Goal: Register for event/course

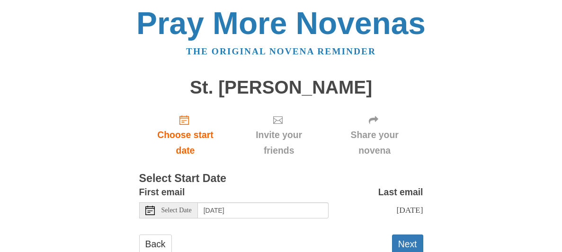
scroll to position [30, 0]
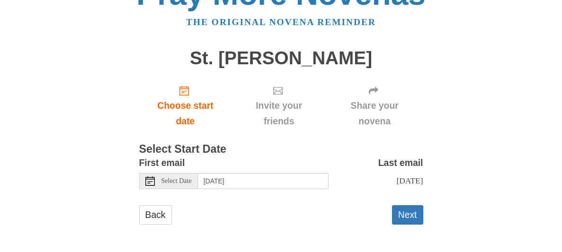
click at [158, 180] on div "Select Date" at bounding box center [168, 181] width 59 height 16
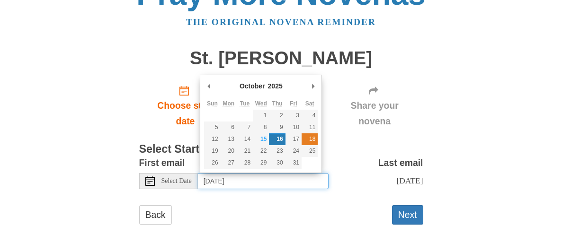
type input "Saturday, October 18th"
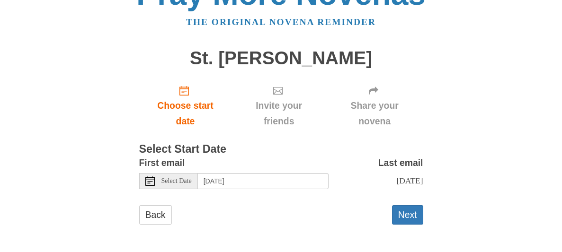
click at [383, 165] on label "Last email" at bounding box center [400, 163] width 45 height 16
click at [158, 182] on div "Select Date" at bounding box center [168, 181] width 59 height 16
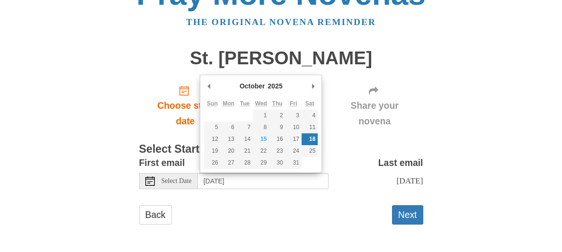
click at [217, 212] on div "Back Next" at bounding box center [281, 220] width 284 height 28
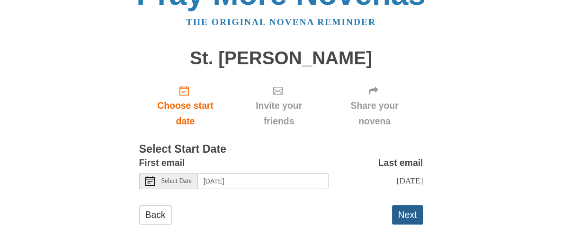
click at [395, 219] on button "Next" at bounding box center [407, 215] width 31 height 19
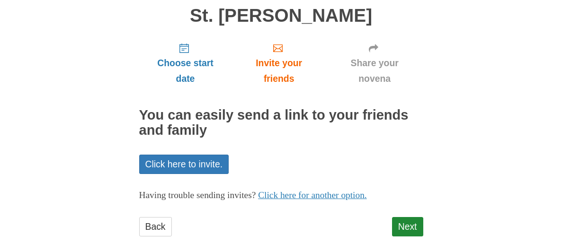
scroll to position [85, 0]
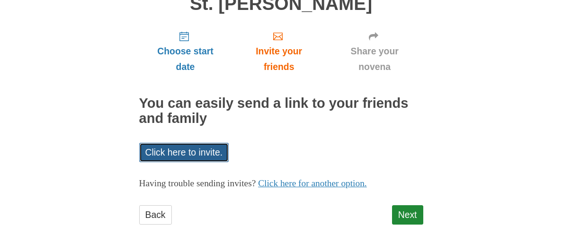
click at [196, 159] on link "Click here to invite." at bounding box center [184, 152] width 90 height 19
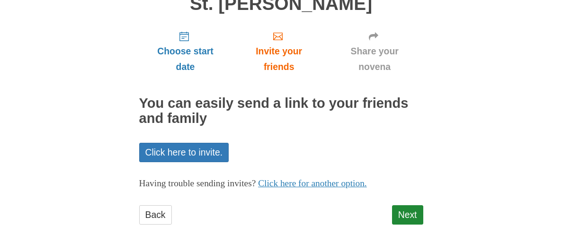
click at [401, 134] on div "Choose start date Invite your friends Share your novena You can easily send a l…" at bounding box center [281, 128] width 284 height 211
click at [342, 180] on link "Click here for another option." at bounding box center [312, 184] width 109 height 10
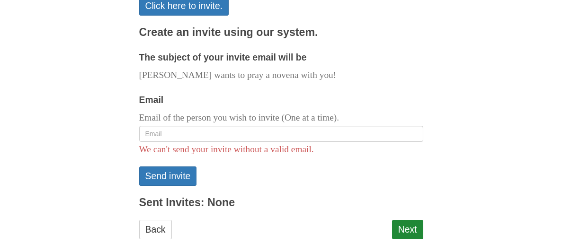
scroll to position [246, 0]
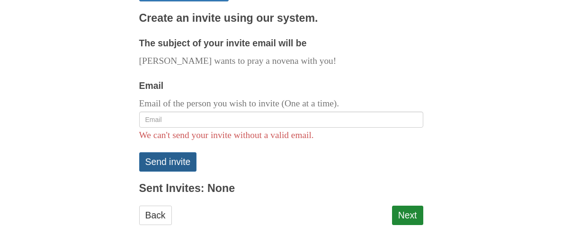
click at [172, 164] on button "Send invite" at bounding box center [168, 162] width 58 height 19
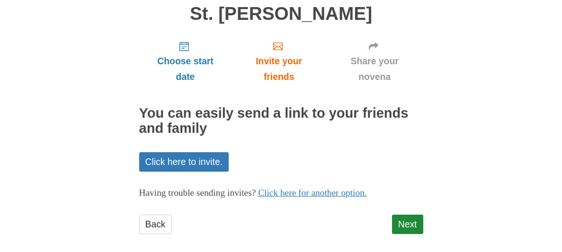
scroll to position [129, 0]
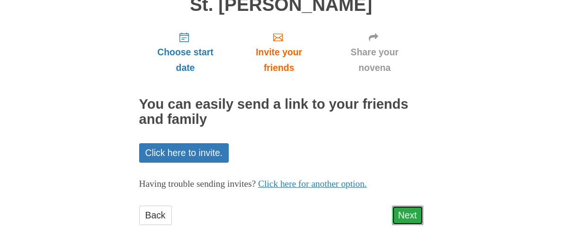
click at [417, 213] on link "Next" at bounding box center [407, 215] width 31 height 19
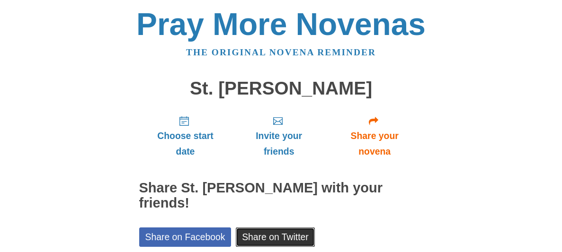
click at [300, 228] on link "Share on Twitter" at bounding box center [275, 237] width 79 height 19
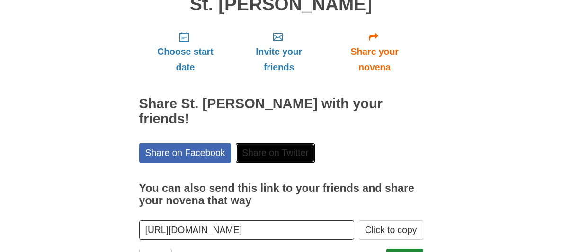
scroll to position [113, 0]
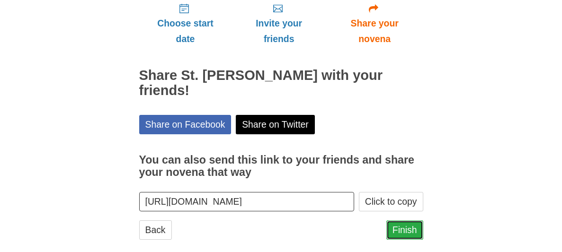
click at [408, 221] on link "Finish" at bounding box center [404, 230] width 37 height 19
